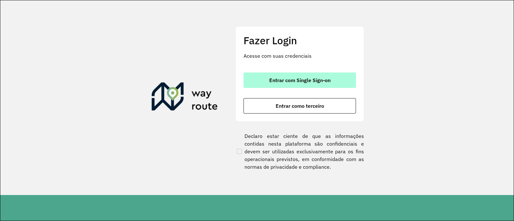
click at [278, 79] on span "Entrar com Single Sign-on" at bounding box center [299, 80] width 61 height 5
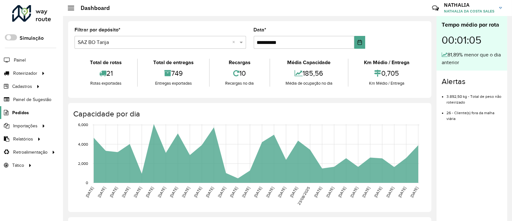
click at [29, 113] on li "Pedidos" at bounding box center [31, 112] width 63 height 13
click at [25, 112] on span "Pedidos" at bounding box center [20, 113] width 17 height 7
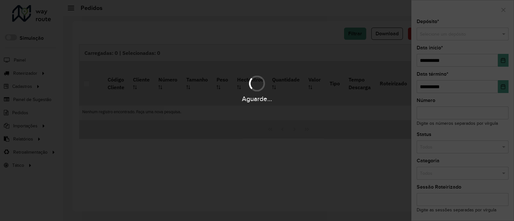
click at [409, 33] on div "Aguarde..." at bounding box center [257, 110] width 514 height 221
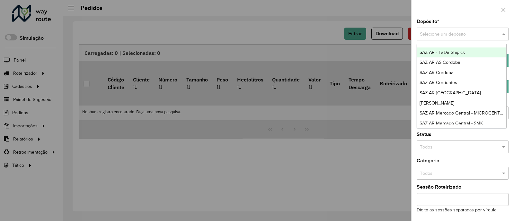
click at [409, 36] on input "text" at bounding box center [456, 34] width 73 height 7
click at [409, 65] on span "SAZ AR AS Cordoba" at bounding box center [440, 62] width 41 height 5
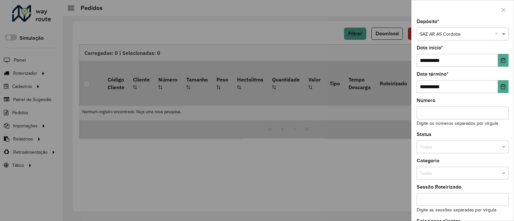
click at [409, 35] on span at bounding box center [505, 34] width 8 height 7
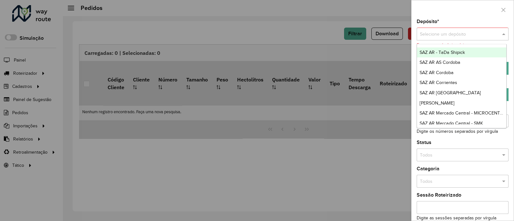
type input "*"
type input "***"
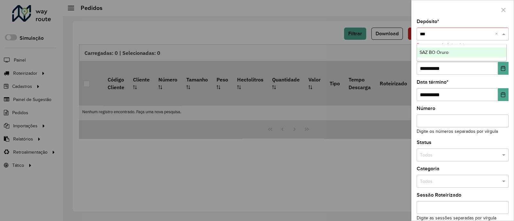
click at [409, 51] on div "SAZ BO Oruro" at bounding box center [462, 53] width 90 height 10
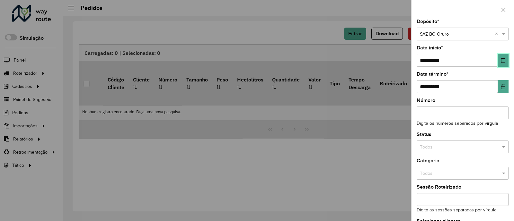
click at [409, 60] on icon "Choose Date" at bounding box center [503, 60] width 5 height 5
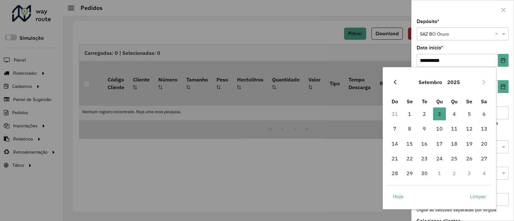
click at [393, 81] on icon "Previous Month" at bounding box center [395, 82] width 5 height 5
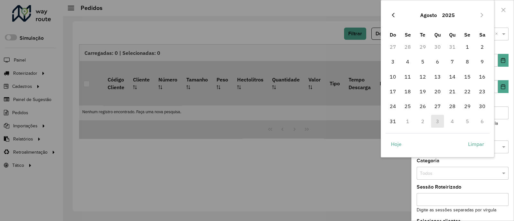
click at [395, 17] on icon "Previous Month" at bounding box center [393, 15] width 5 height 5
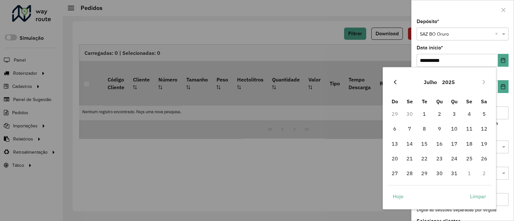
click at [394, 85] on button "Previous Month" at bounding box center [395, 82] width 10 height 10
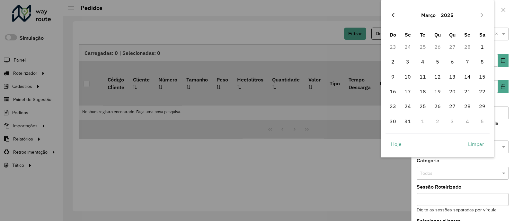
click at [393, 15] on icon "Previous Month" at bounding box center [393, 15] width 5 height 5
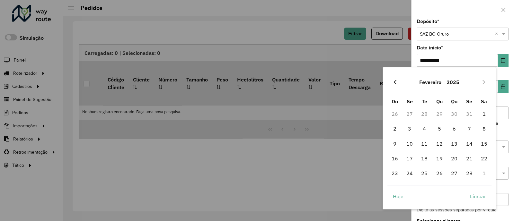
click at [394, 81] on icon "Previous Month" at bounding box center [395, 82] width 5 height 5
click at [409, 110] on span "1" at bounding box center [439, 114] width 13 height 13
type input "**********"
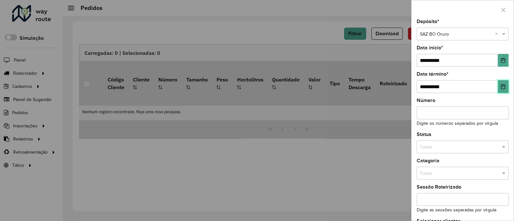
click at [409, 86] on icon "Choose Date" at bounding box center [503, 86] width 5 height 5
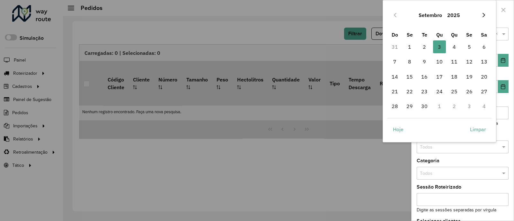
click at [409, 13] on button "Next Month" at bounding box center [484, 15] width 10 height 10
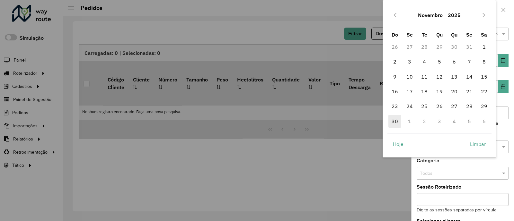
click at [394, 122] on span "30" at bounding box center [394, 121] width 13 height 13
type input "**********"
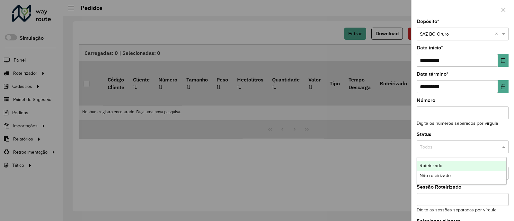
click at [409, 146] on input "text" at bounding box center [456, 147] width 73 height 7
click at [409, 174] on span "Não roteirizado" at bounding box center [435, 175] width 31 height 5
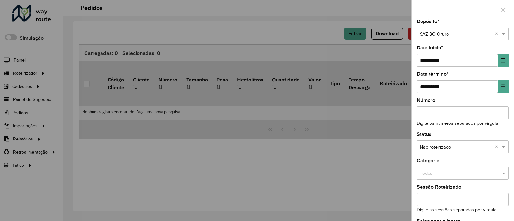
scroll to position [50, 0]
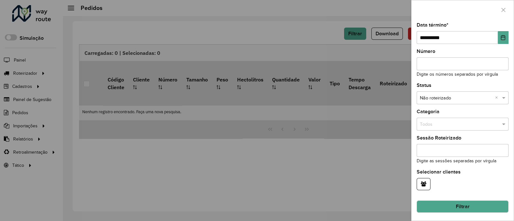
click at [409, 177] on button "Filtrar" at bounding box center [463, 207] width 92 height 12
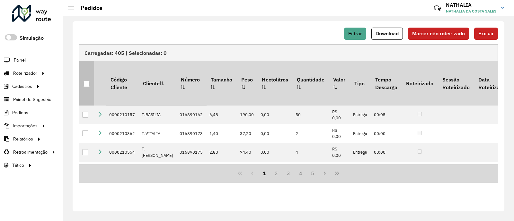
click at [85, 82] on div at bounding box center [87, 84] width 6 height 6
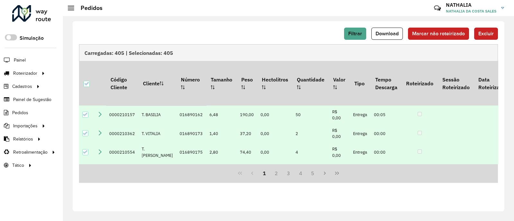
click at [409, 33] on span "Excluir" at bounding box center [485, 33] width 15 height 5
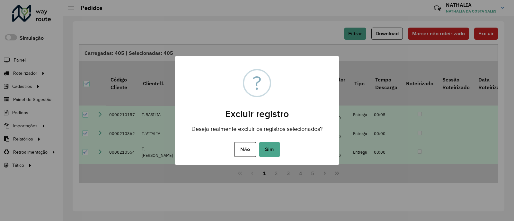
drag, startPoint x: 274, startPoint y: 145, endPoint x: 267, endPoint y: 121, distance: 24.8
click at [273, 145] on button "Sim" at bounding box center [269, 149] width 21 height 15
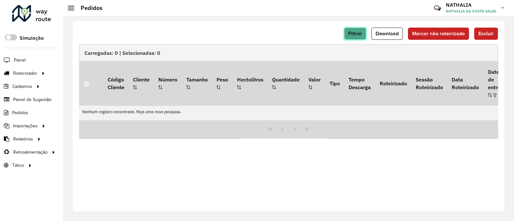
click at [365, 32] on button "Filtrar" at bounding box center [355, 34] width 22 height 12
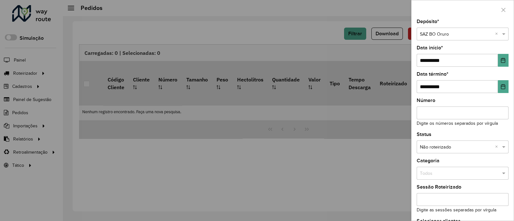
click at [366, 148] on div at bounding box center [257, 110] width 514 height 221
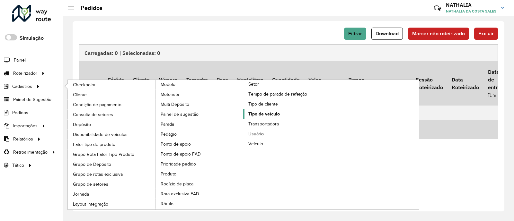
click at [262, 111] on span "Tipo de veículo" at bounding box center [263, 114] width 31 height 7
click at [273, 114] on span "Tipo de veículo" at bounding box center [263, 114] width 31 height 7
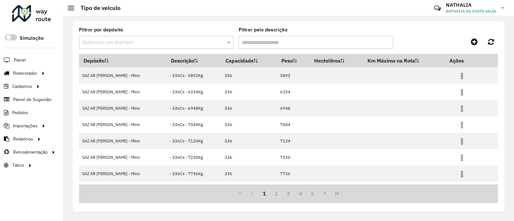
click at [309, 42] on input "Filtrar pela descrição" at bounding box center [316, 42] width 155 height 13
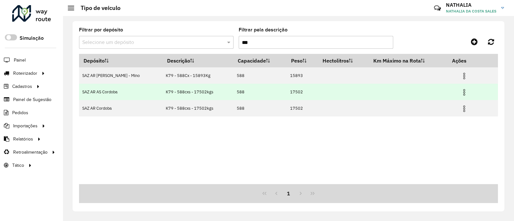
type input "***"
click at [409, 93] on img at bounding box center [464, 93] width 8 height 8
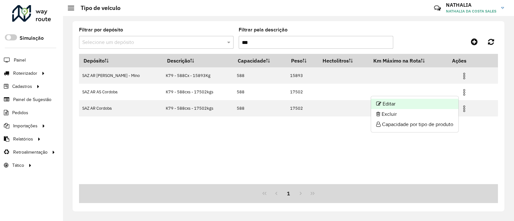
click at [409, 102] on li "Editar" at bounding box center [414, 104] width 87 height 10
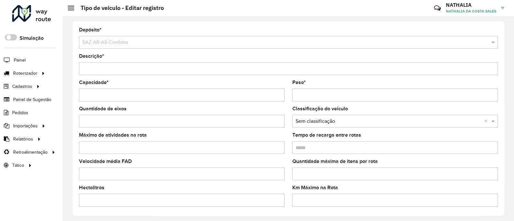
click at [336, 98] on input "Peso *" at bounding box center [395, 95] width 206 height 13
type input "*****"
click at [129, 70] on input "Descrição *" at bounding box center [288, 68] width 419 height 13
type input "**********"
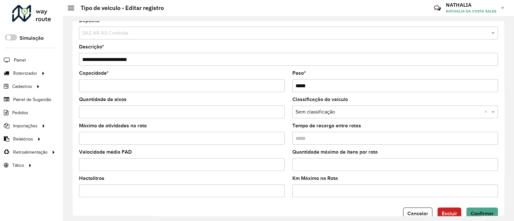
scroll to position [25, 0]
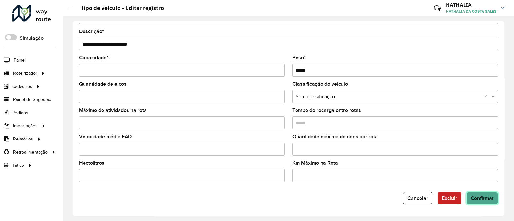
click at [409, 177] on span "Confirmar" at bounding box center [482, 198] width 23 height 5
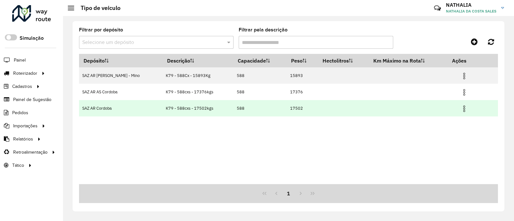
click at [409, 111] on img at bounding box center [464, 109] width 8 height 8
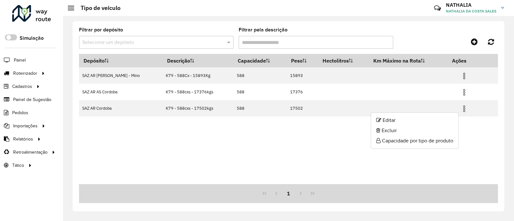
drag, startPoint x: 453, startPoint y: 114, endPoint x: 449, endPoint y: 116, distance: 3.7
click at [409, 115] on ul "Editar Excluir Capacidade por tipo de produto" at bounding box center [415, 130] width 88 height 37
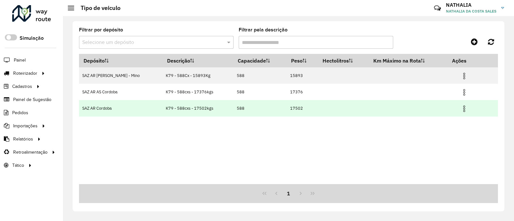
click at [409, 110] on img at bounding box center [464, 109] width 8 height 8
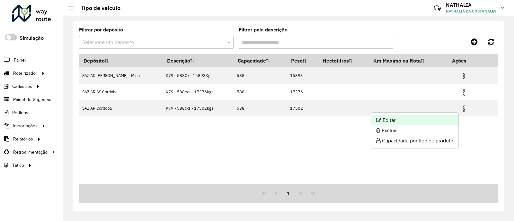
click at [409, 120] on li "Editar" at bounding box center [414, 120] width 87 height 10
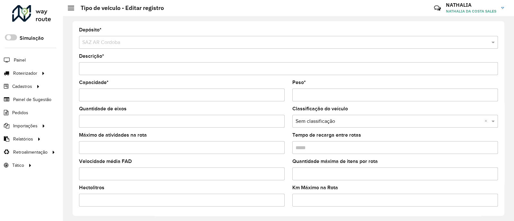
click at [337, 95] on input "Peso *" at bounding box center [395, 95] width 206 height 13
type input "*****"
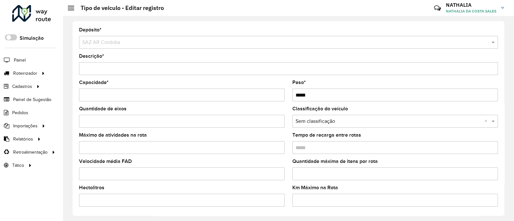
click at [129, 69] on input "Descrição *" at bounding box center [288, 68] width 419 height 13
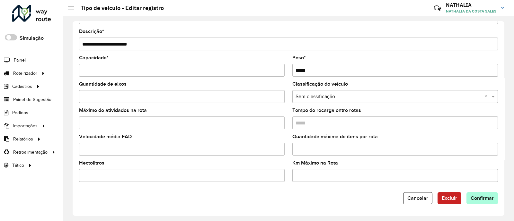
type input "**********"
click at [409, 177] on button "Confirmar" at bounding box center [481, 198] width 31 height 12
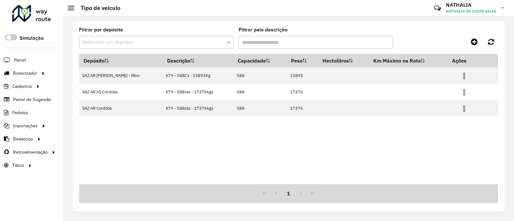
click at [345, 172] on div "Depósito Descrição Capacidade Peso Hectolitros Km Máximo na Rota Ações SAZ AR […" at bounding box center [288, 119] width 419 height 130
click at [279, 44] on input "Filtrar pela descrição" at bounding box center [316, 42] width 155 height 13
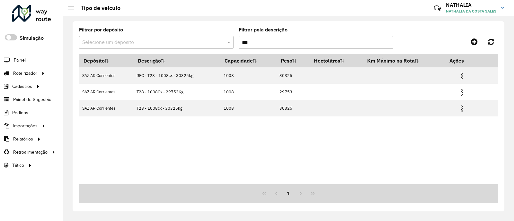
type input "***"
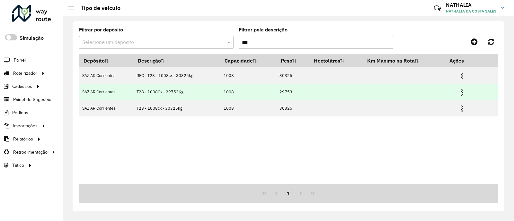
click at [409, 93] on td at bounding box center [464, 92] width 39 height 16
click at [409, 92] on img at bounding box center [462, 93] width 8 height 8
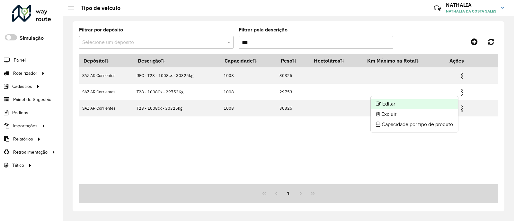
click at [409, 100] on li "Editar" at bounding box center [414, 104] width 87 height 10
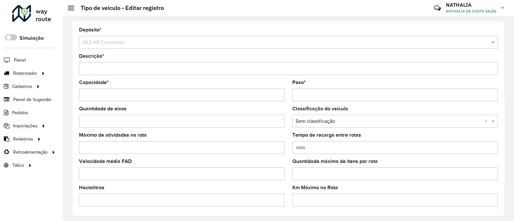
click at [334, 94] on input "Peso *" at bounding box center [395, 95] width 206 height 13
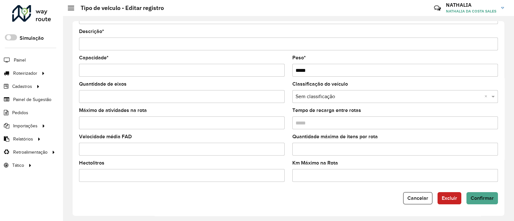
type input "*****"
click at [129, 45] on input "Descrição *" at bounding box center [288, 44] width 419 height 13
click at [131, 46] on input "Descrição *" at bounding box center [288, 44] width 419 height 13
type input "**********"
click at [409, 177] on span "Confirmar" at bounding box center [482, 198] width 23 height 5
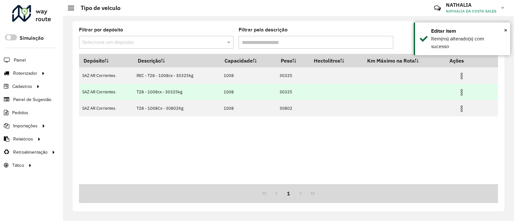
click at [409, 92] on img at bounding box center [462, 93] width 8 height 8
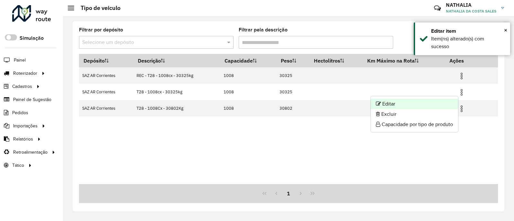
click at [409, 101] on li "Editar" at bounding box center [414, 104] width 87 height 10
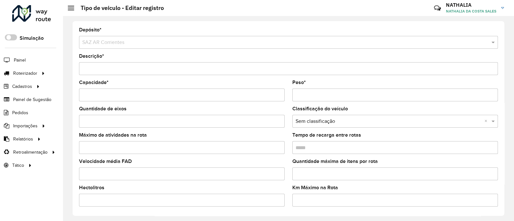
click at [131, 70] on input "Descrição *" at bounding box center [288, 68] width 419 height 13
type input "**********"
click at [329, 95] on input "Peso *" at bounding box center [395, 95] width 206 height 13
type input "*****"
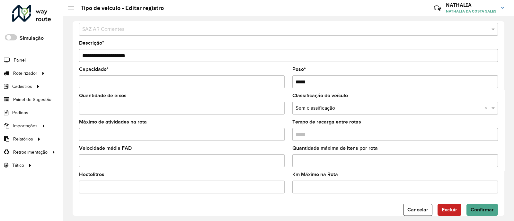
scroll to position [25, 0]
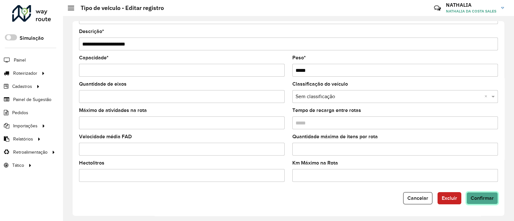
click at [409, 177] on span "Confirmar" at bounding box center [482, 198] width 23 height 5
